Goal: Information Seeking & Learning: Understand process/instructions

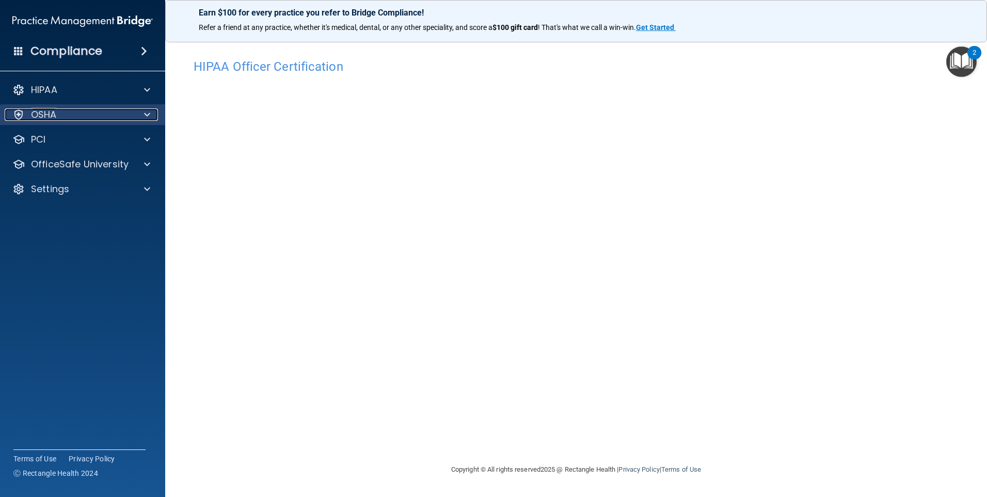
click at [99, 111] on div "OSHA" at bounding box center [69, 114] width 128 height 12
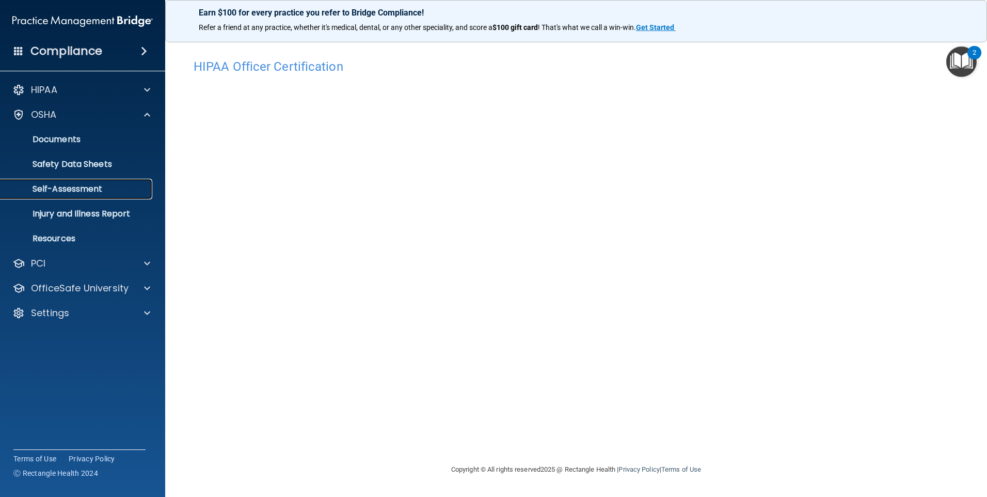
click at [99, 188] on p "Self-Assessment" at bounding box center [77, 189] width 141 height 10
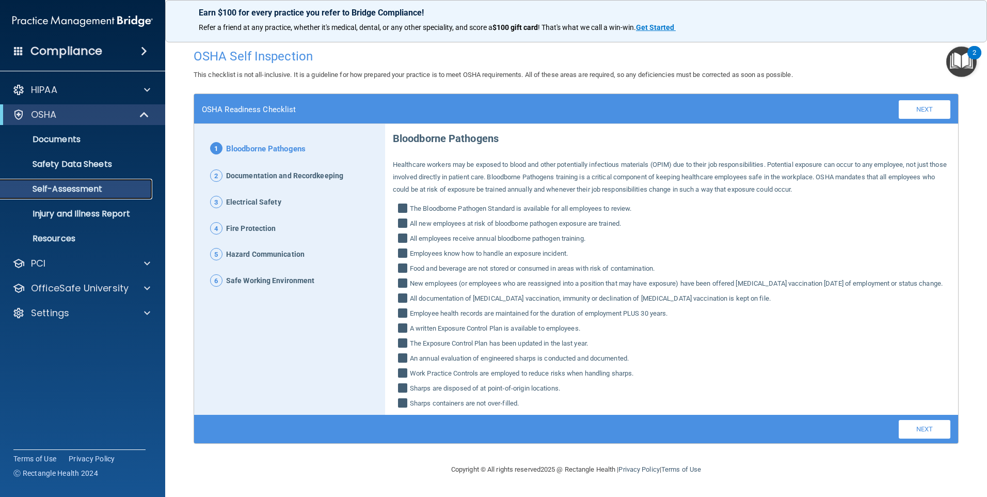
scroll to position [1, 0]
click at [913, 438] on link "Next" at bounding box center [925, 429] width 52 height 19
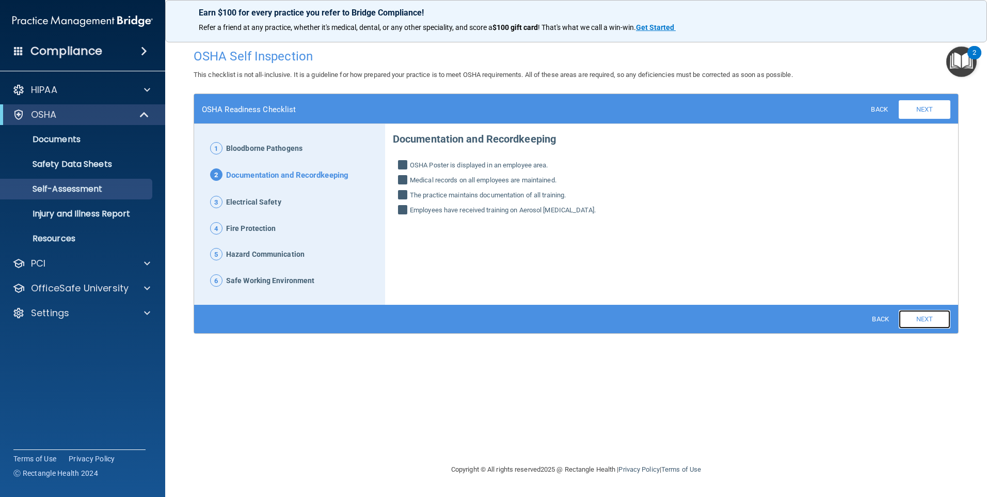
click at [916, 314] on link "Next" at bounding box center [925, 319] width 52 height 19
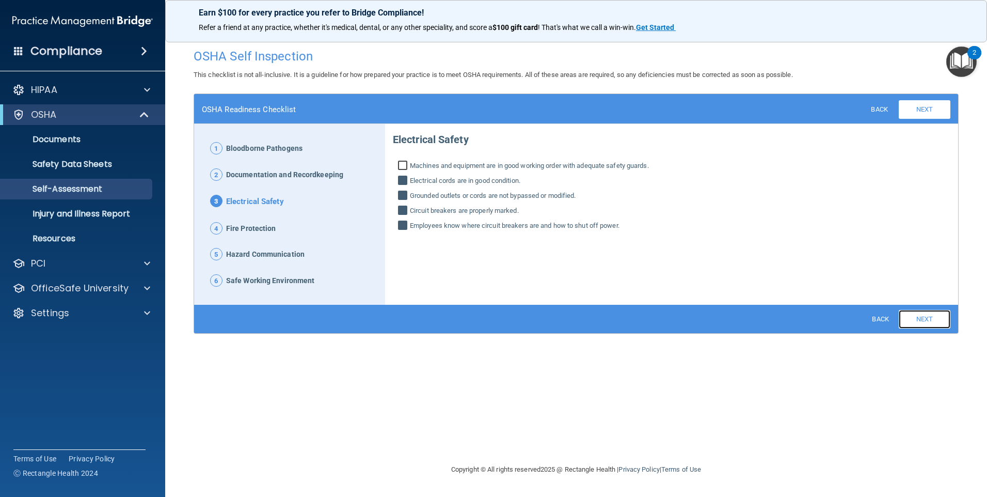
click at [916, 321] on link "Next" at bounding box center [925, 319] width 52 height 19
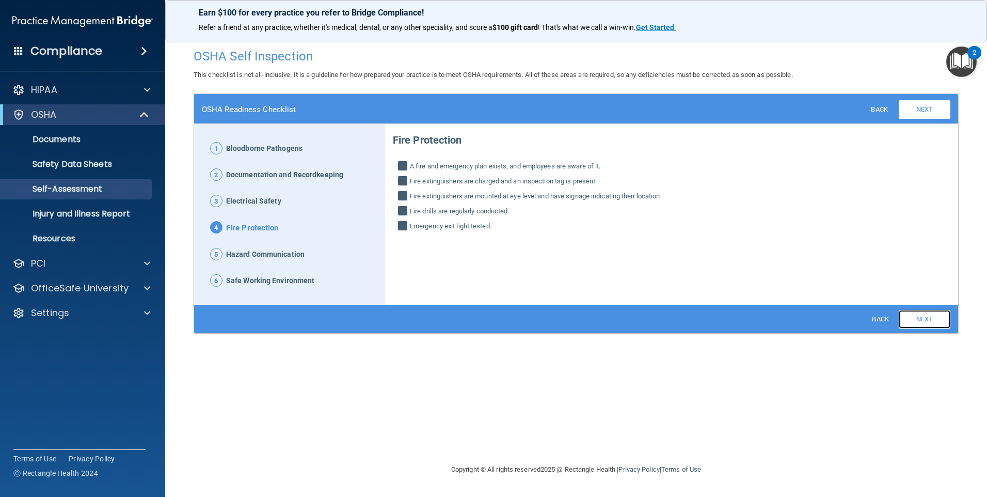
click at [916, 319] on link "Next" at bounding box center [925, 319] width 52 height 19
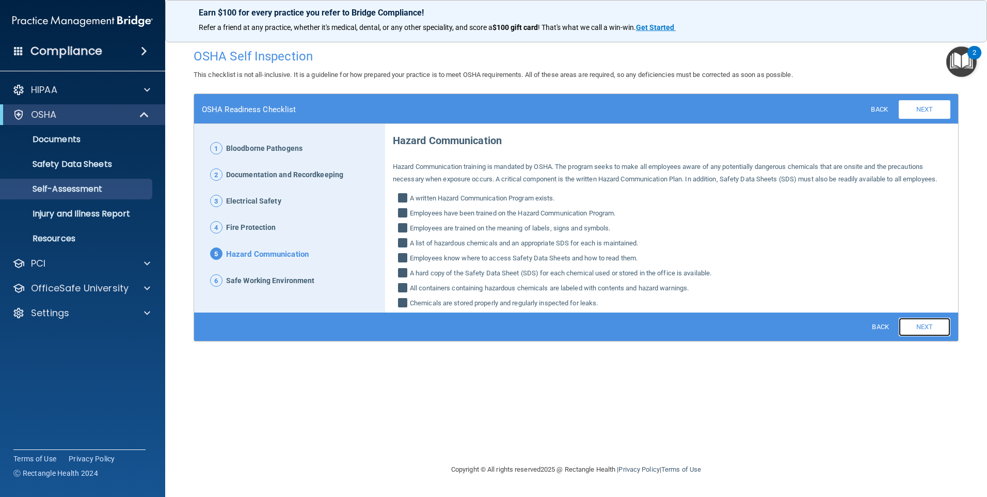
click at [916, 318] on link "Next" at bounding box center [925, 327] width 52 height 19
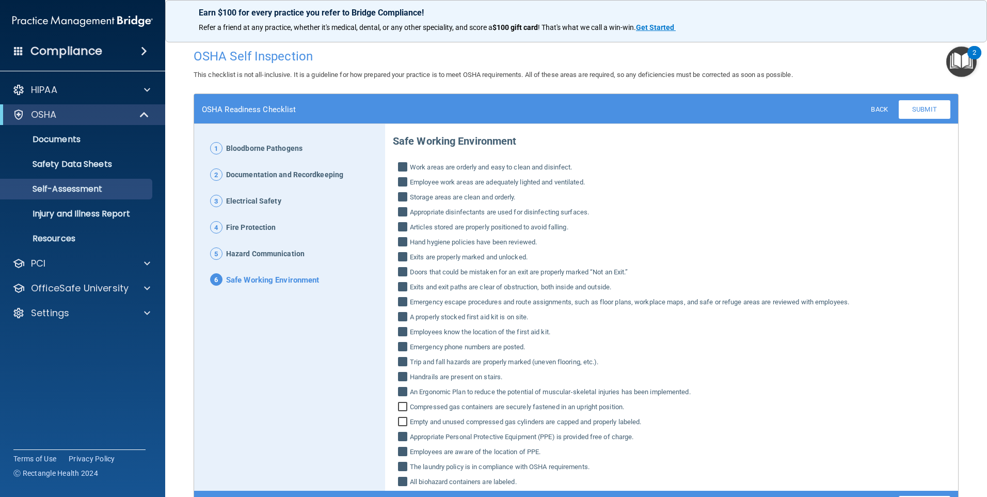
click at [916, 318] on label "A properly stocked first aid kit is on site." at bounding box center [672, 317] width 558 height 12
click at [410, 318] on input "A properly stocked first aid kit is on site." at bounding box center [404, 318] width 12 height 10
checkbox input "false"
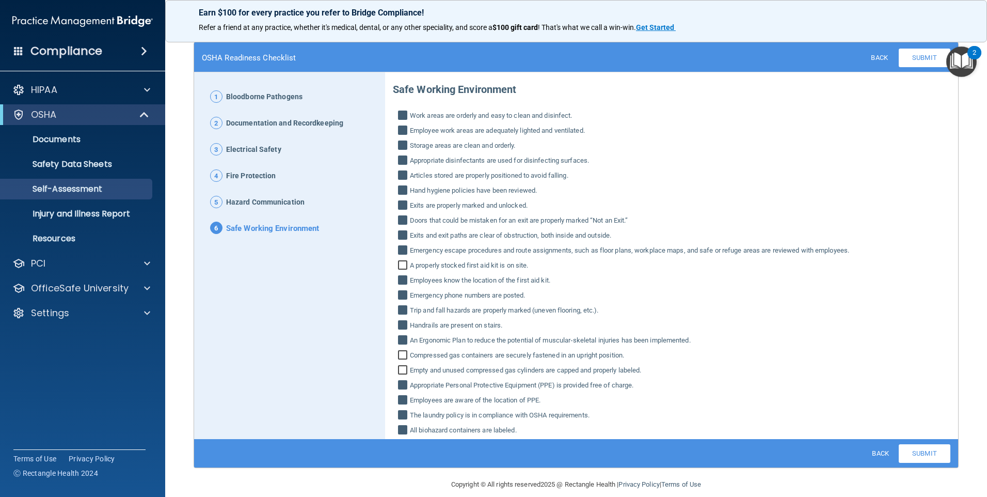
scroll to position [64, 0]
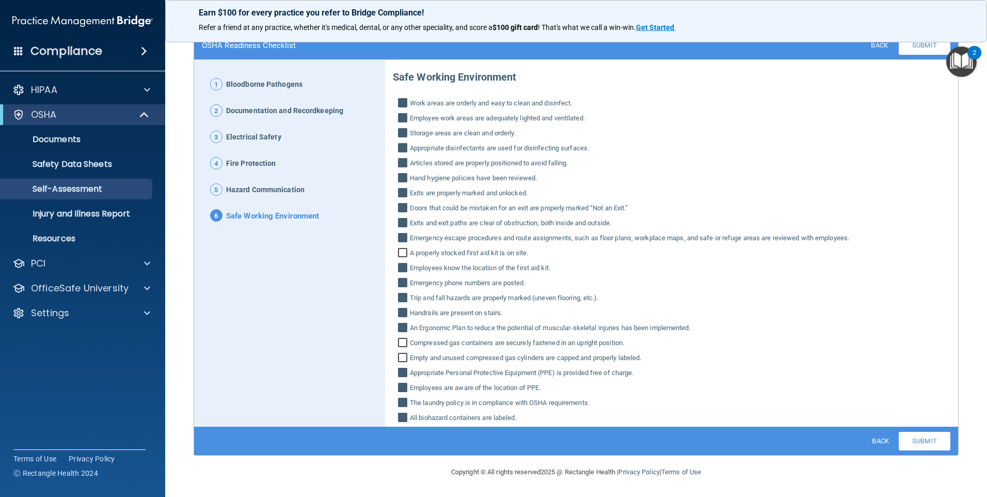
click at [269, 84] on span "Bloodborne Pathogens" at bounding box center [264, 84] width 76 height 13
click at [217, 84] on span "1" at bounding box center [216, 84] width 12 height 12
click at [915, 436] on link "Submit" at bounding box center [925, 441] width 52 height 19
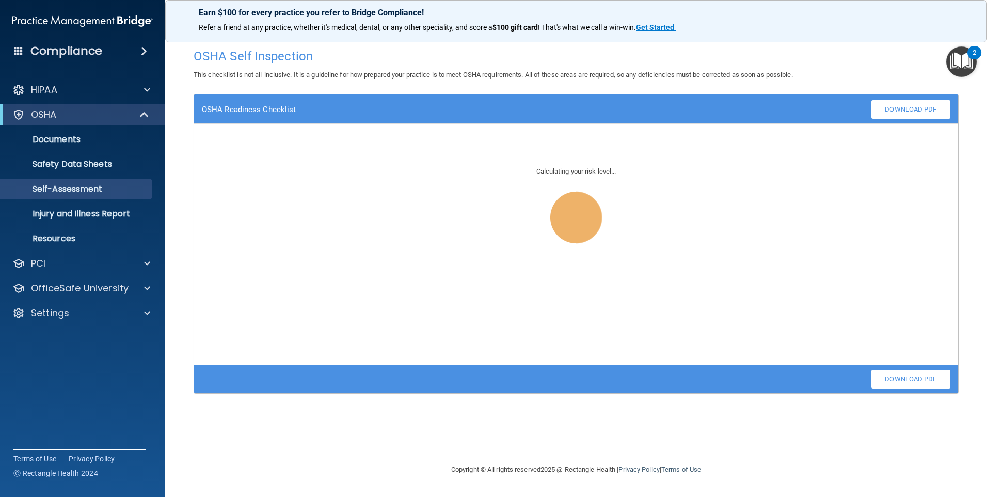
scroll to position [0, 0]
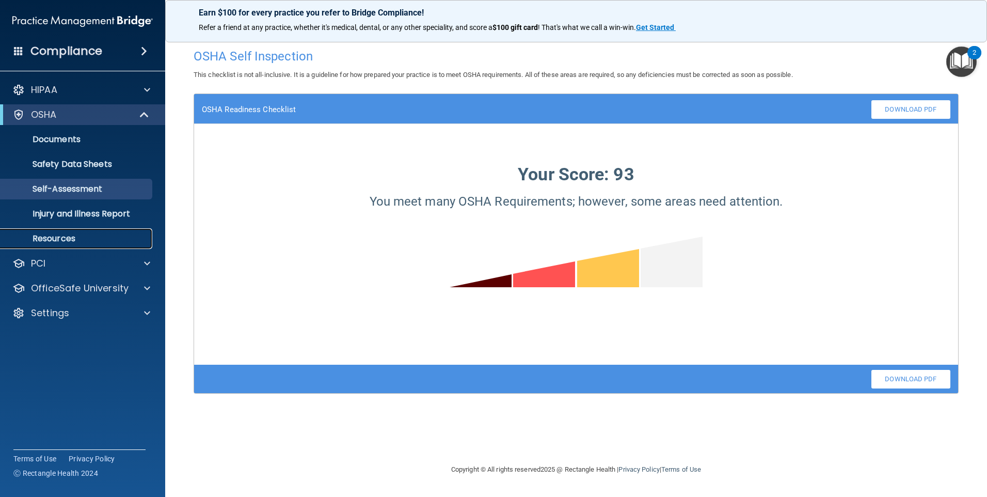
click at [68, 239] on p "Resources" at bounding box center [77, 238] width 141 height 10
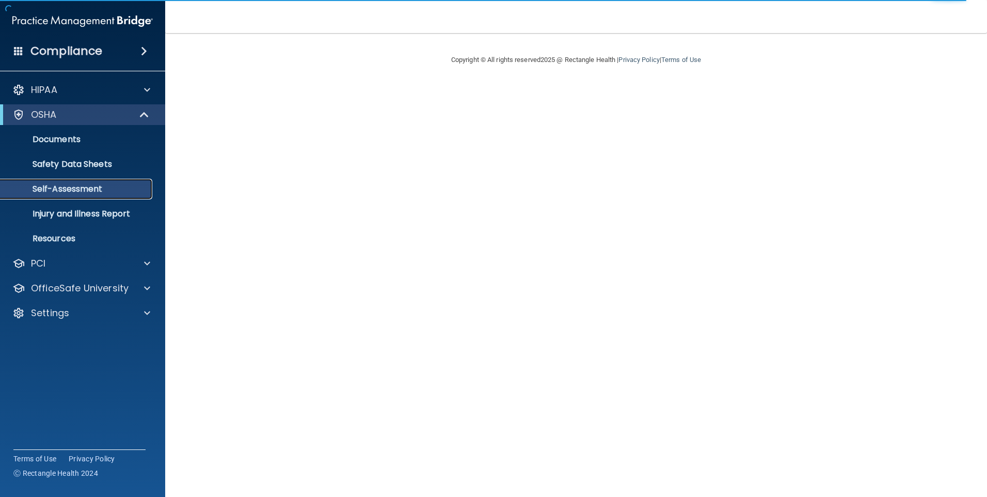
click at [84, 190] on p "Self-Assessment" at bounding box center [77, 189] width 141 height 10
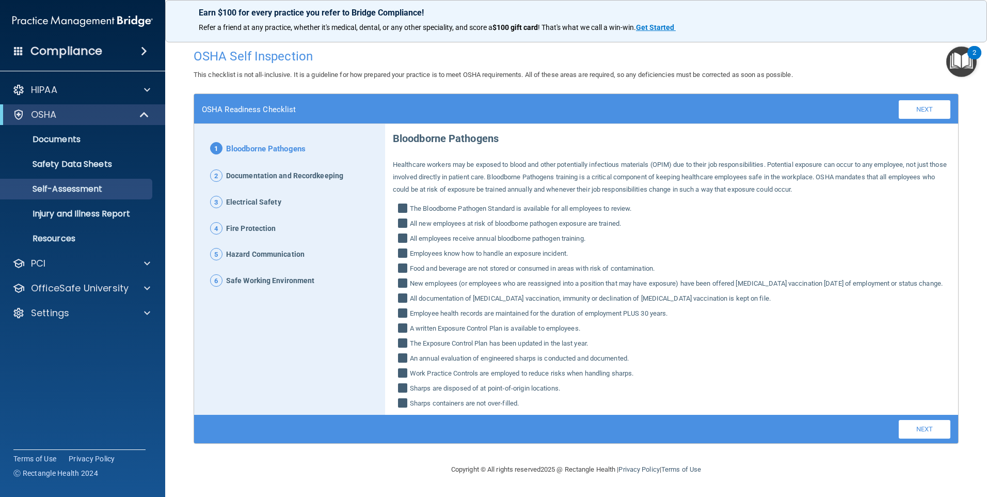
click at [959, 61] on img "Open Resource Center, 2 new notifications" at bounding box center [962, 61] width 30 height 30
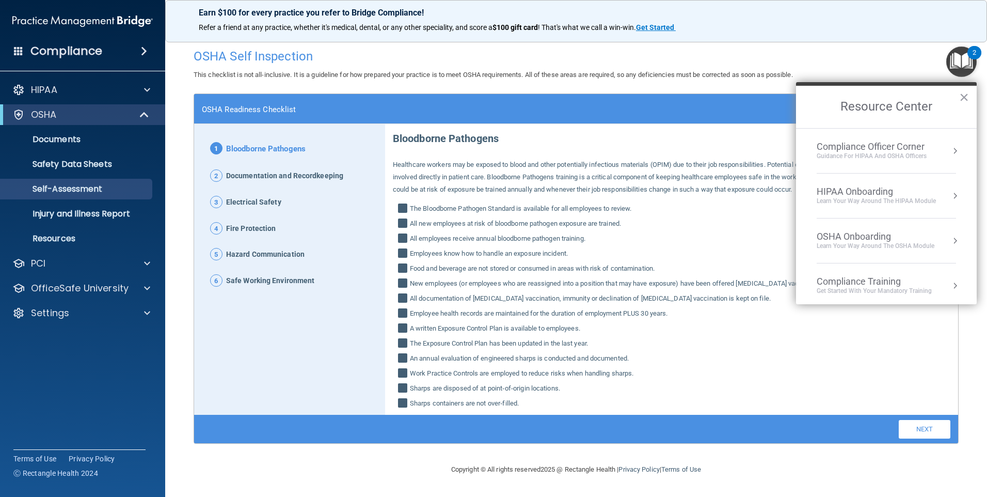
click at [859, 282] on div "Compliance Training" at bounding box center [874, 281] width 115 height 11
click at [857, 149] on div "HIPAA Training for Admins" at bounding box center [858, 145] width 107 height 9
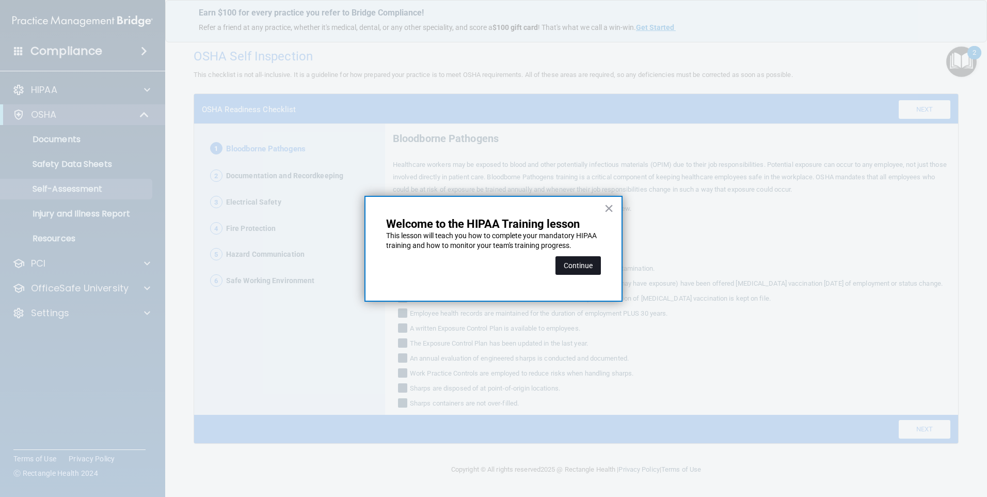
click at [586, 270] on button "Continue" at bounding box center [578, 265] width 45 height 19
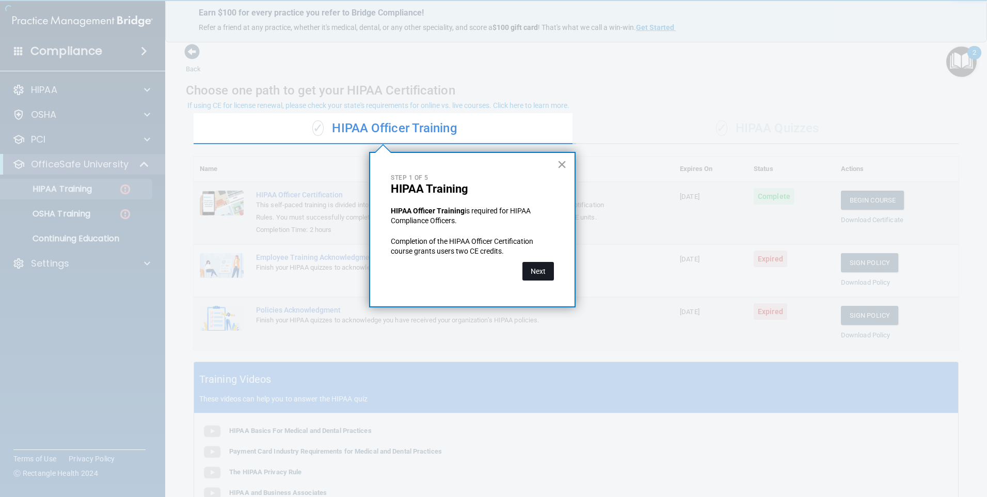
click at [544, 270] on button "Next" at bounding box center [538, 271] width 31 height 19
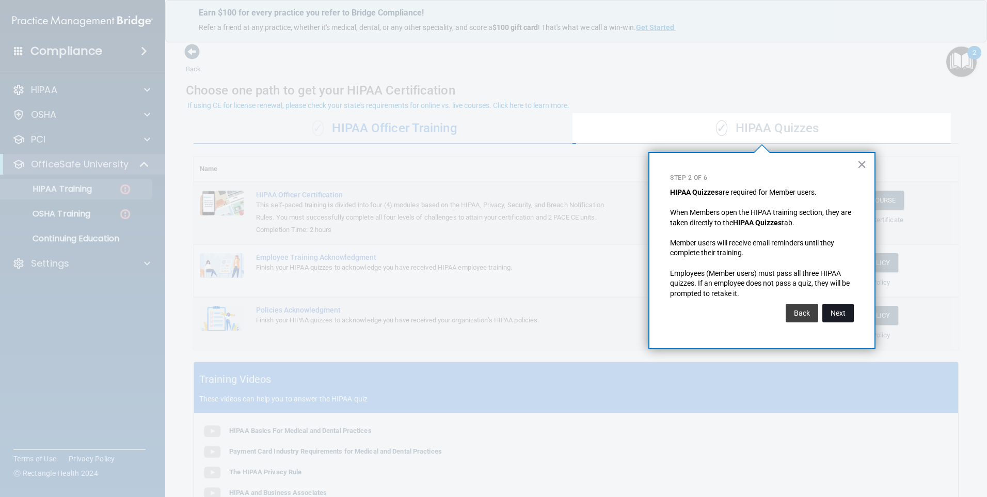
click at [826, 310] on button "Next" at bounding box center [838, 313] width 31 height 19
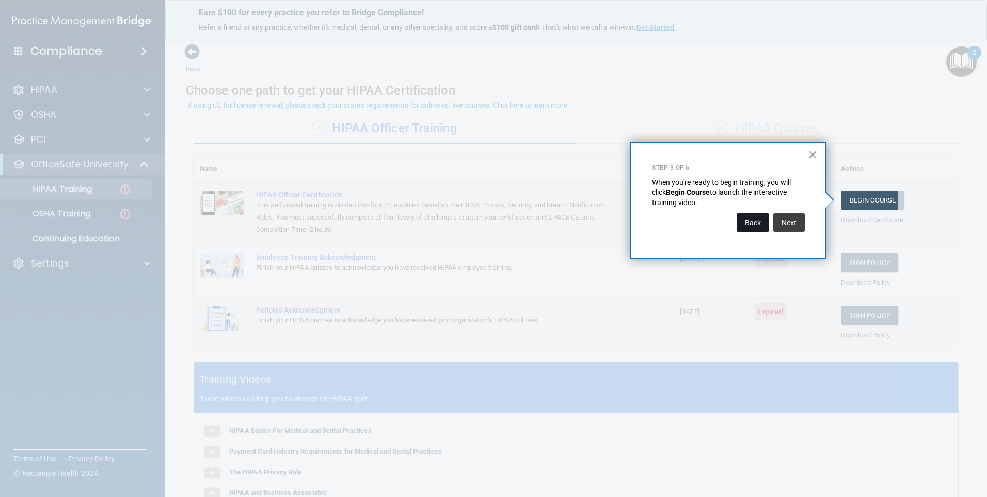
click at [753, 224] on button "Back" at bounding box center [753, 222] width 33 height 19
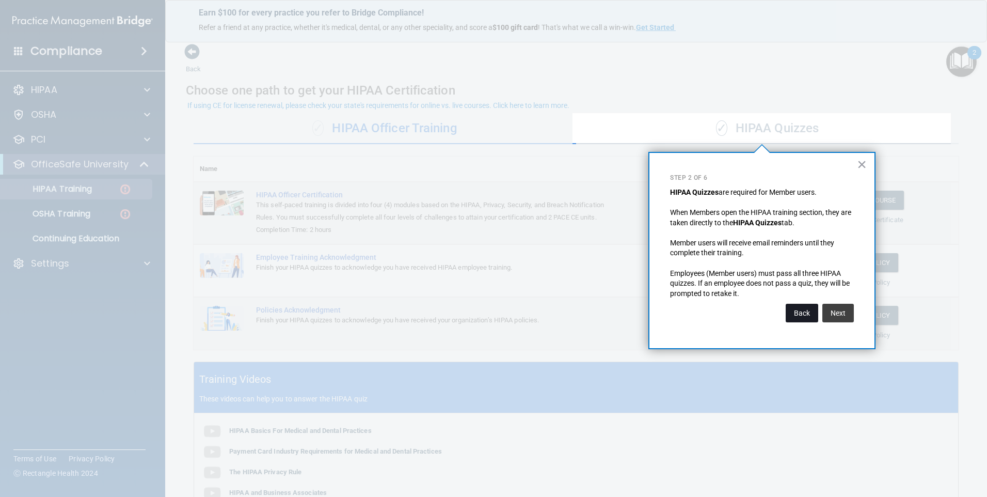
drag, startPoint x: 797, startPoint y: 313, endPoint x: 801, endPoint y: 306, distance: 9.0
click at [801, 306] on button "Back" at bounding box center [802, 313] width 33 height 19
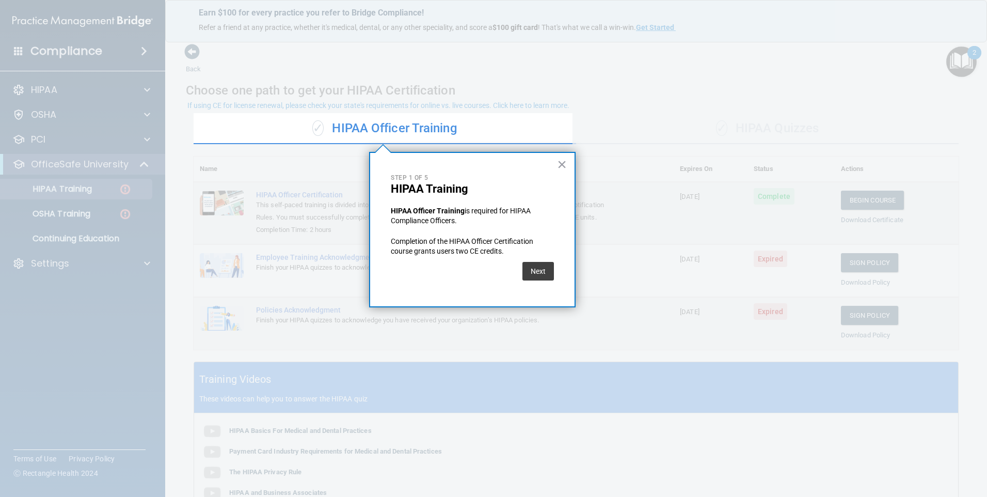
click at [562, 166] on button "×" at bounding box center [562, 164] width 10 height 17
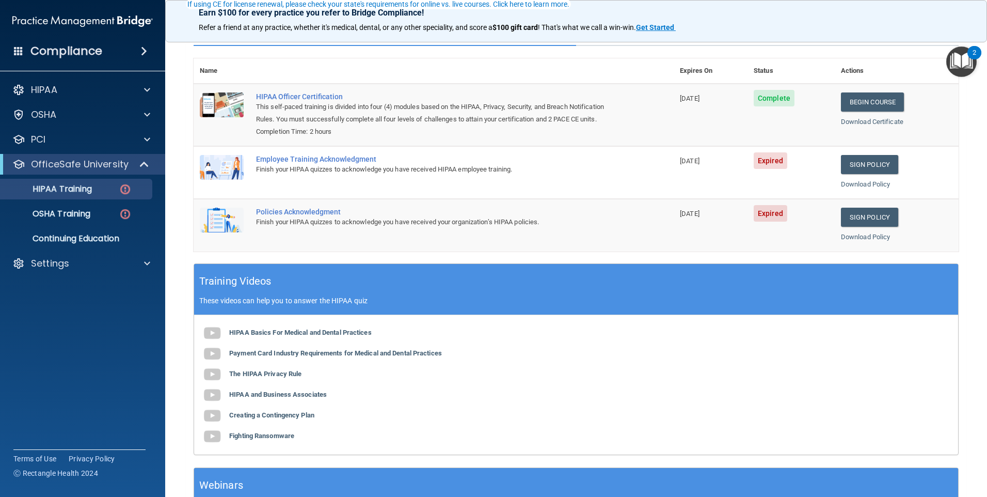
scroll to position [103, 0]
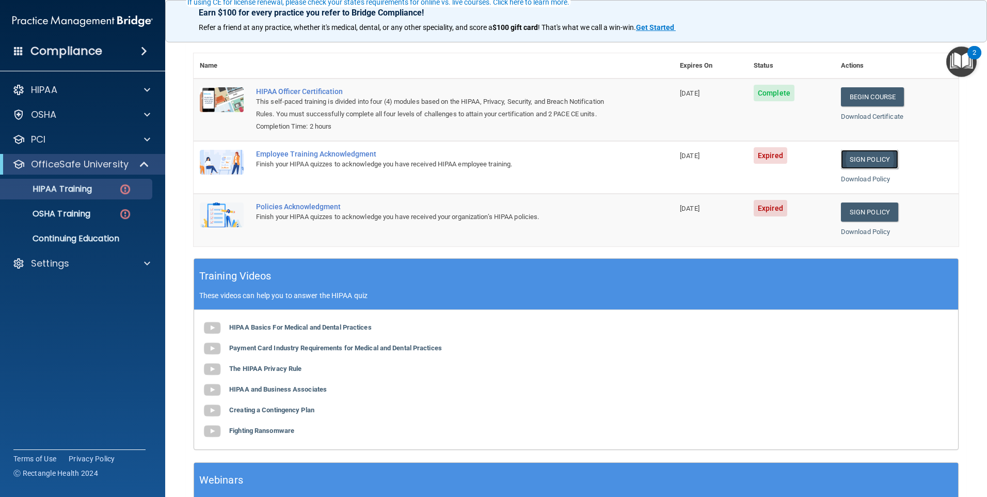
click at [876, 163] on link "Sign Policy" at bounding box center [869, 159] width 57 height 19
click at [860, 207] on link "Sign Policy" at bounding box center [869, 211] width 57 height 19
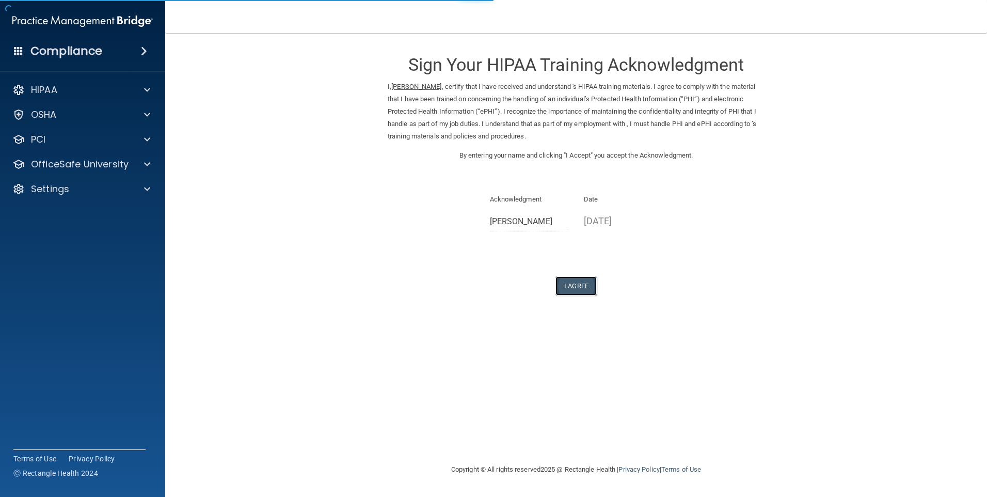
click at [577, 286] on button "I Agree" at bounding box center [576, 285] width 41 height 19
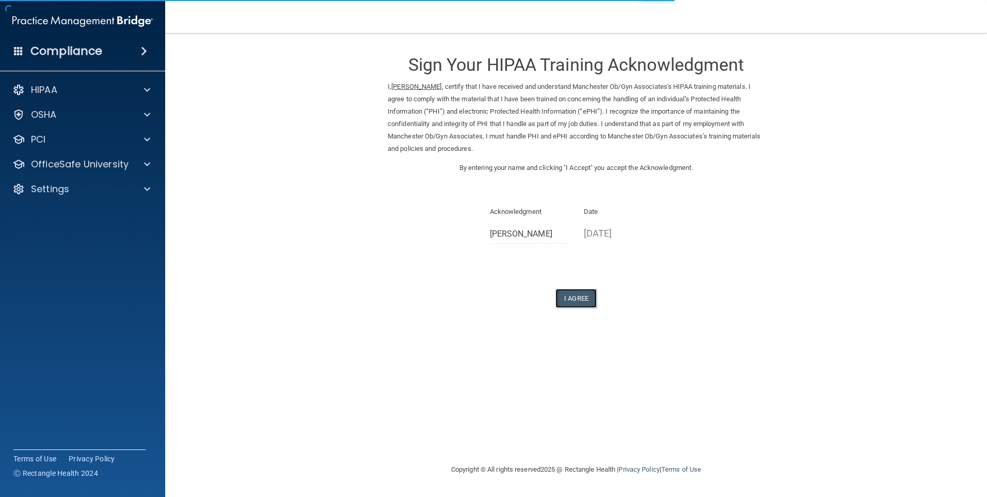
click at [577, 299] on button "I Agree" at bounding box center [576, 298] width 41 height 19
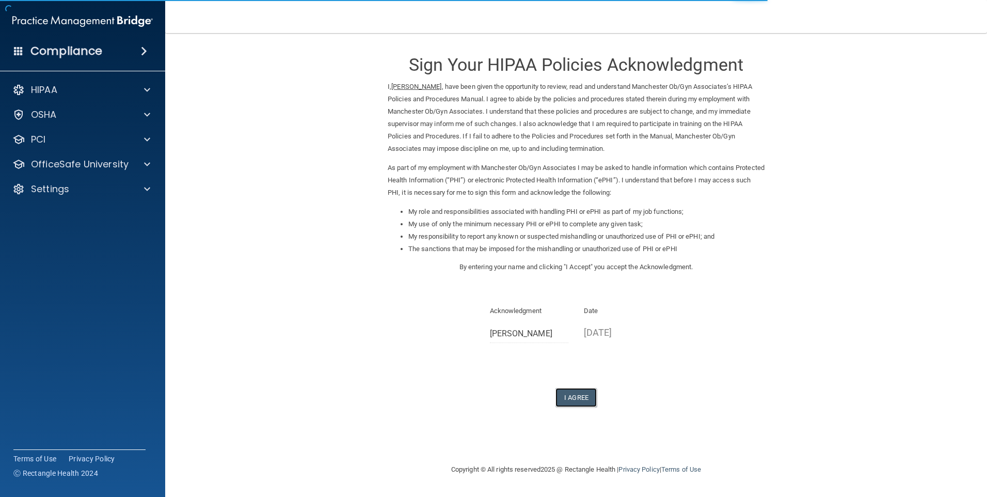
drag, startPoint x: 572, startPoint y: 393, endPoint x: 575, endPoint y: 386, distance: 7.9
click at [572, 390] on button "I Agree" at bounding box center [576, 397] width 41 height 19
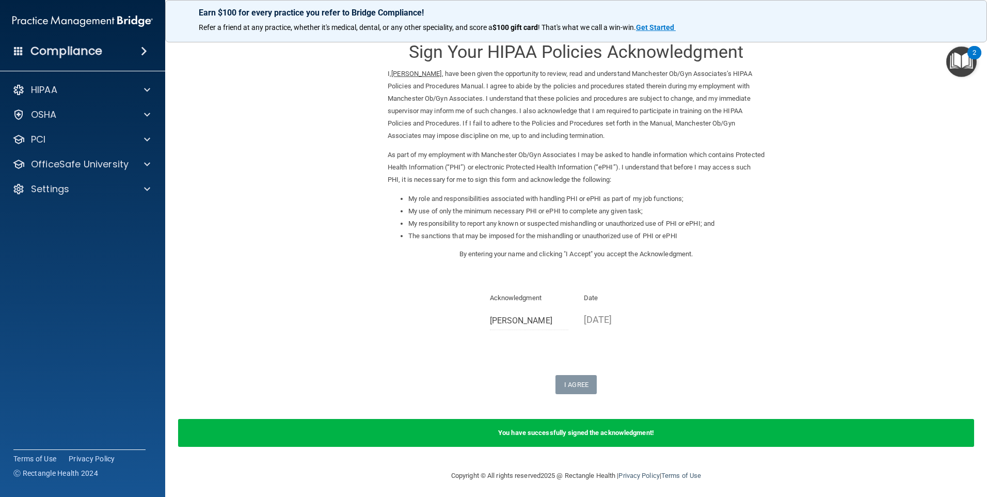
scroll to position [17, 0]
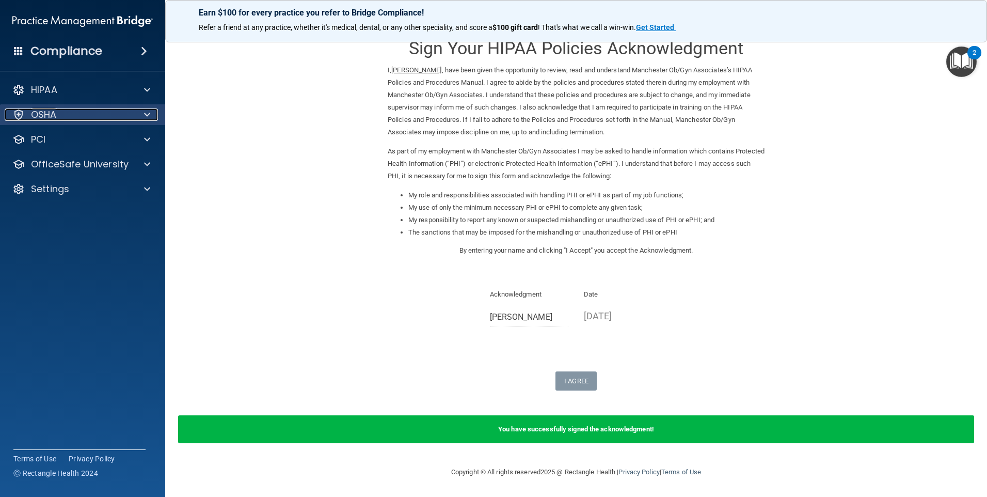
click at [72, 113] on div "OSHA" at bounding box center [69, 114] width 128 height 12
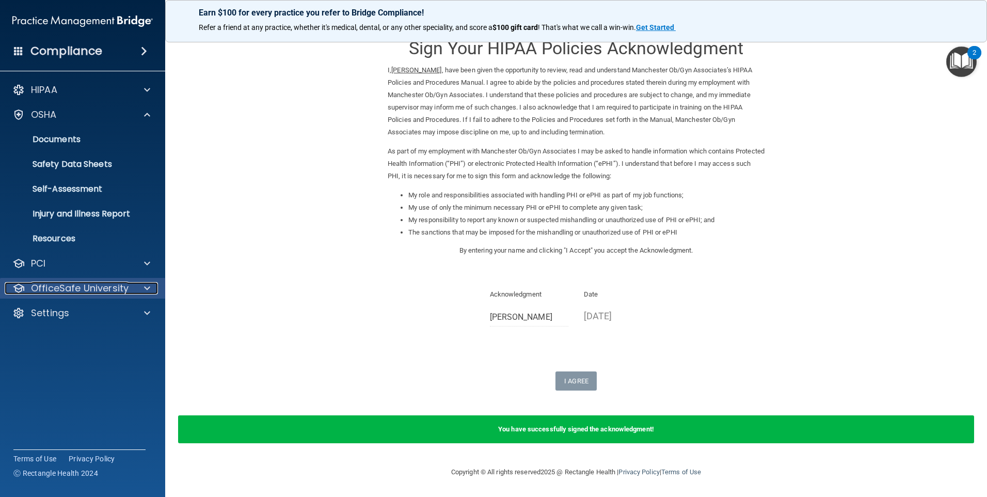
click at [146, 288] on span at bounding box center [147, 288] width 6 height 12
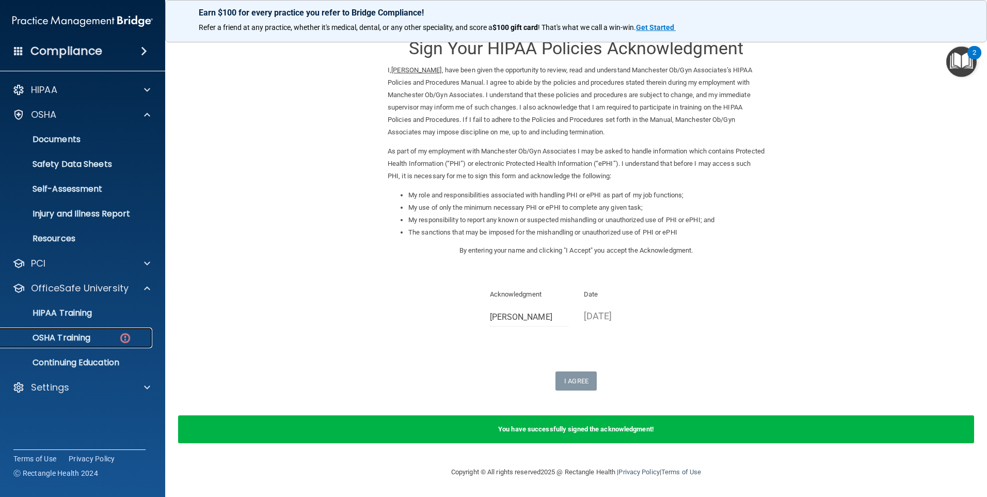
click at [68, 337] on p "OSHA Training" at bounding box center [49, 338] width 84 height 10
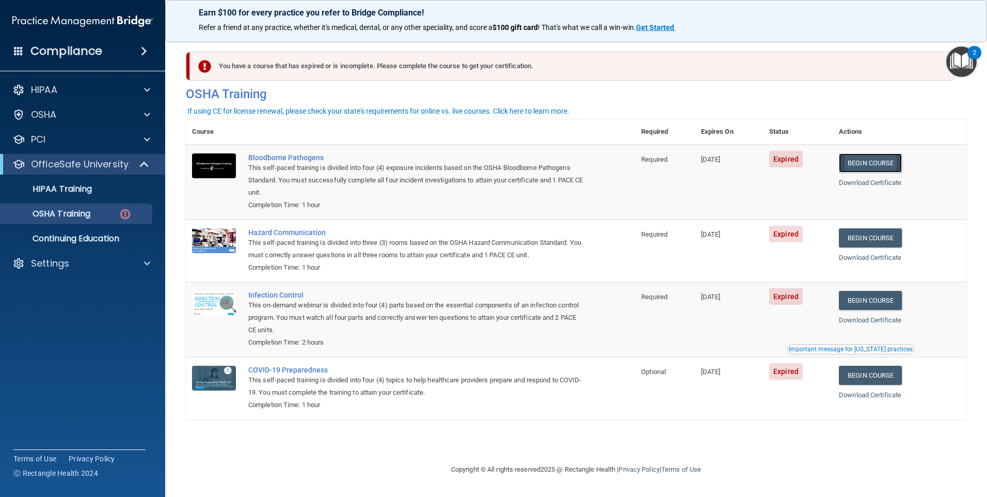
click at [890, 164] on link "Begin Course" at bounding box center [870, 162] width 63 height 19
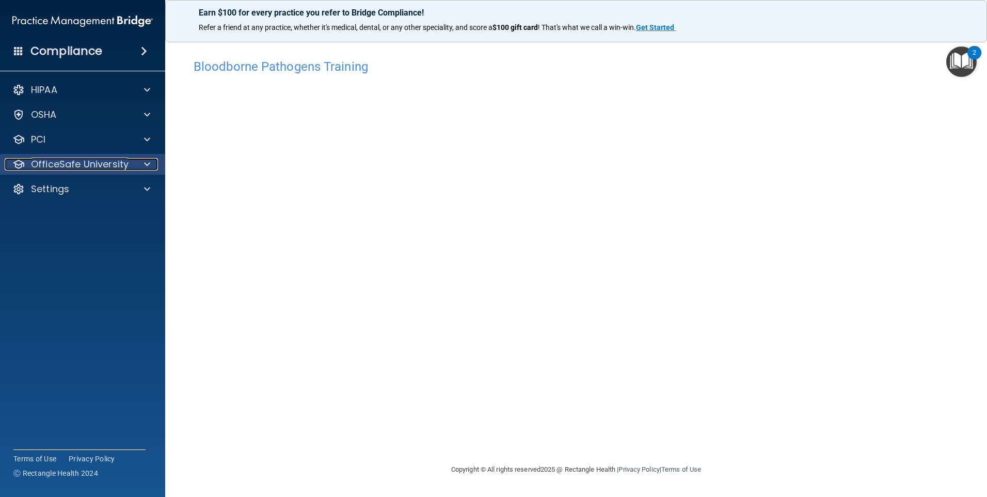
click at [99, 168] on p "OfficeSafe University" at bounding box center [80, 164] width 98 height 12
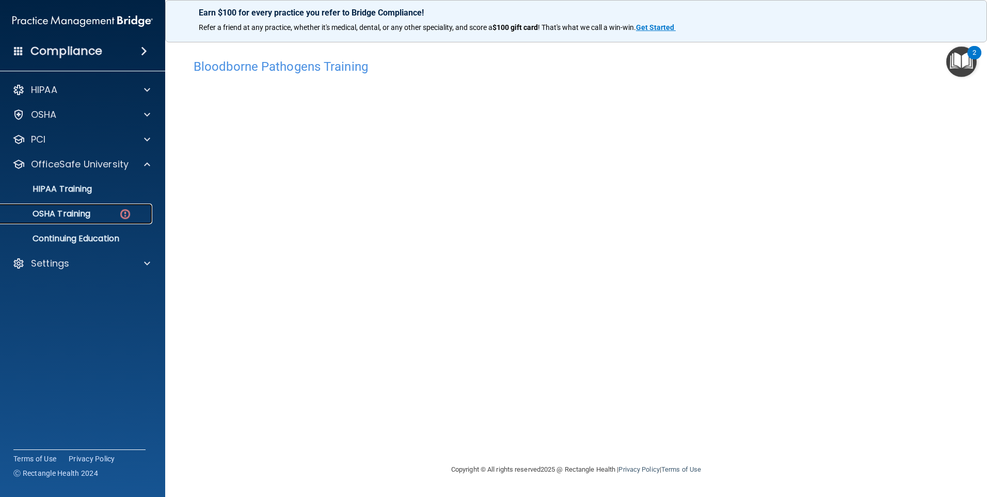
click at [86, 213] on p "OSHA Training" at bounding box center [49, 214] width 84 height 10
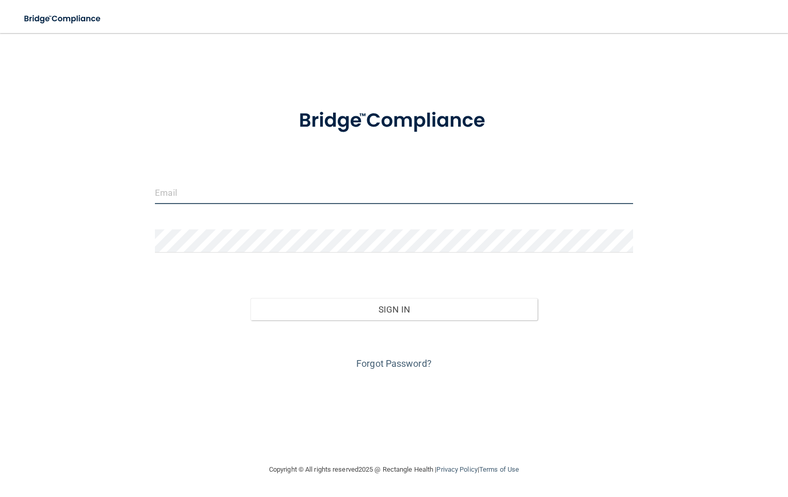
type input "[PERSON_NAME][EMAIL_ADDRESS][DOMAIN_NAME]"
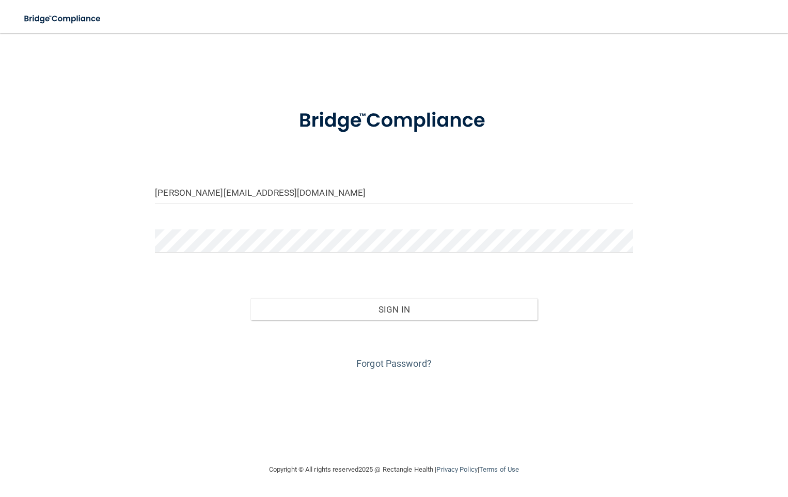
drag, startPoint x: 705, startPoint y: 166, endPoint x: 639, endPoint y: 256, distance: 111.5
click at [639, 258] on div at bounding box center [393, 244] width 493 height 31
click at [222, 294] on div "Sign In" at bounding box center [393, 298] width 493 height 43
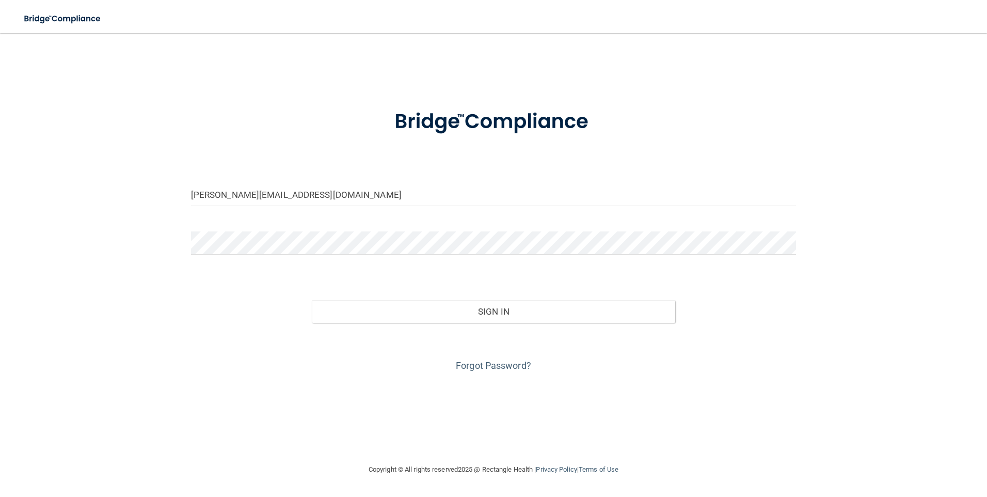
drag, startPoint x: 484, startPoint y: 125, endPoint x: 972, endPoint y: 88, distance: 489.4
click at [964, 106] on div "cogle@manchesterob.com Invalid email/password. You don't have permission to acc…" at bounding box center [494, 247] width 946 height 409
